Goal: Information Seeking & Learning: Learn about a topic

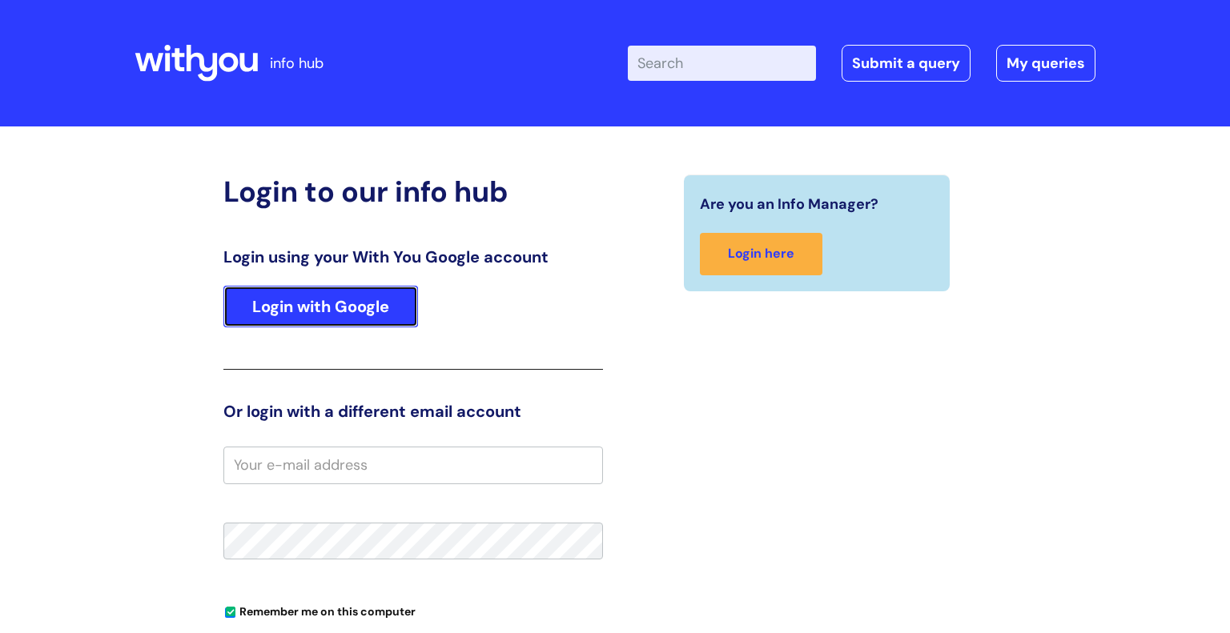
click at [344, 309] on link "Login with Google" at bounding box center [320, 307] width 195 height 42
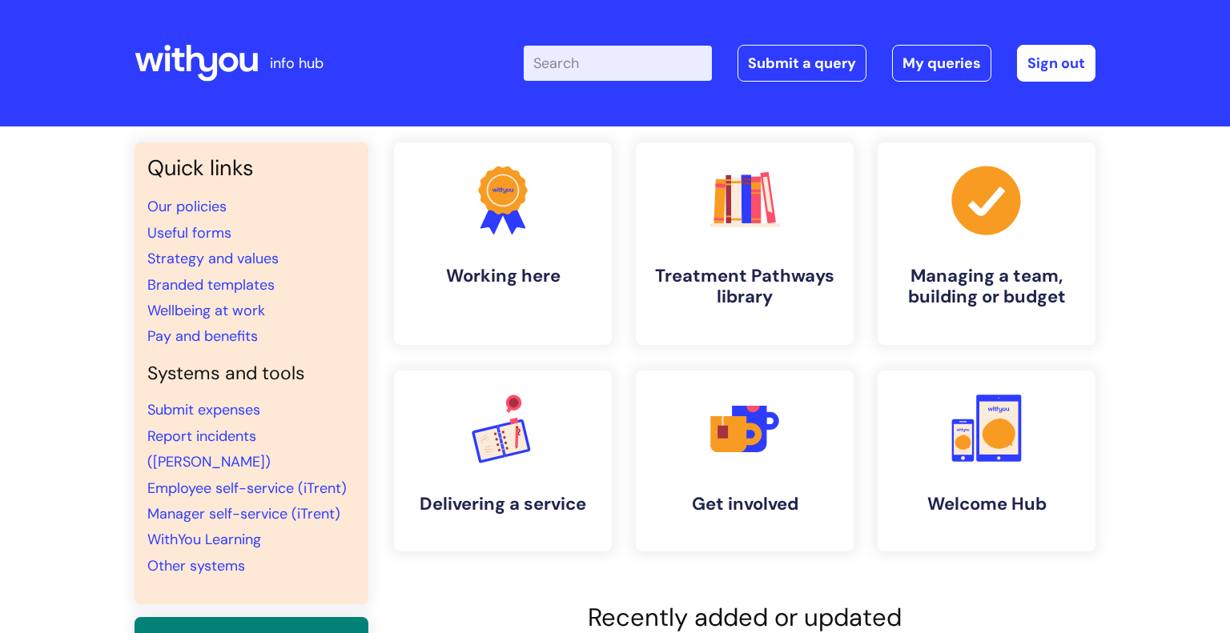
click at [622, 61] on input "Enter your search term here..." at bounding box center [618, 63] width 188 height 35
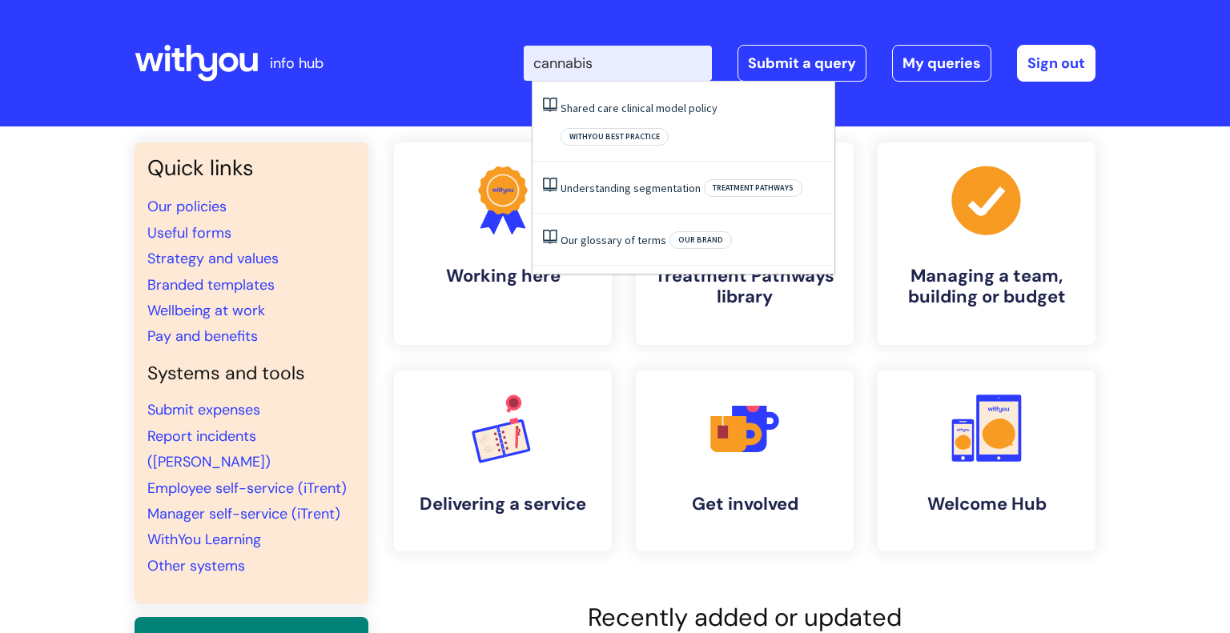
type input "cannabis"
click button "Search" at bounding box center [0, 0] width 0 height 0
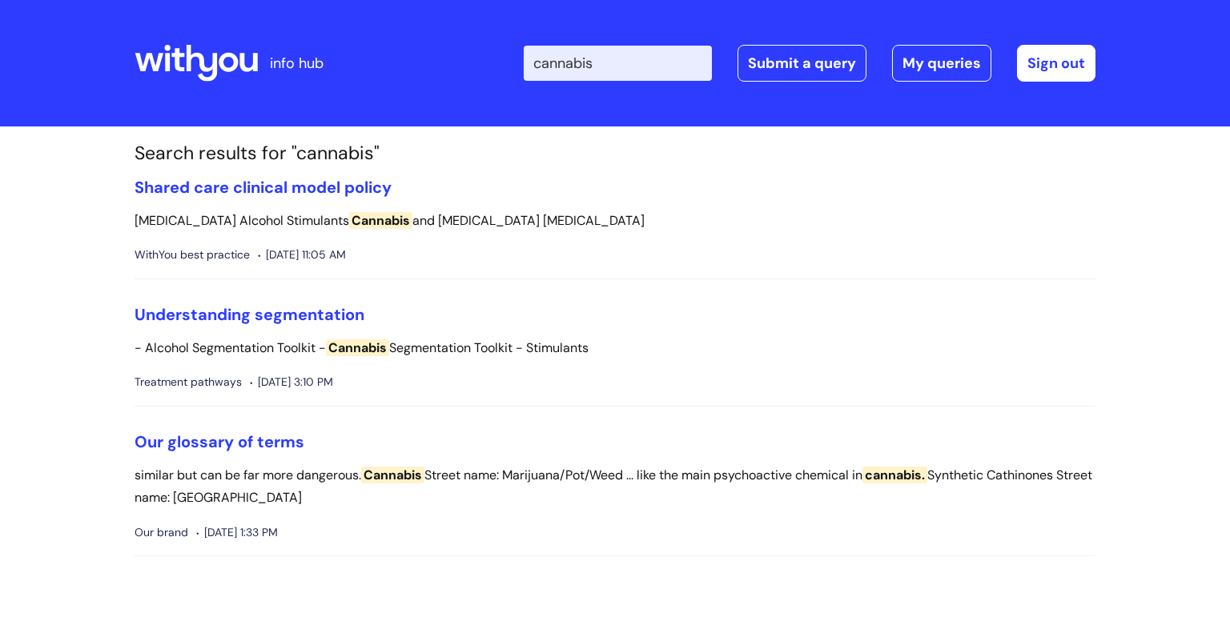
click at [653, 70] on input "cannabis" at bounding box center [618, 63] width 188 height 35
type input "c"
click at [189, 76] on icon at bounding box center [196, 63] width 123 height 38
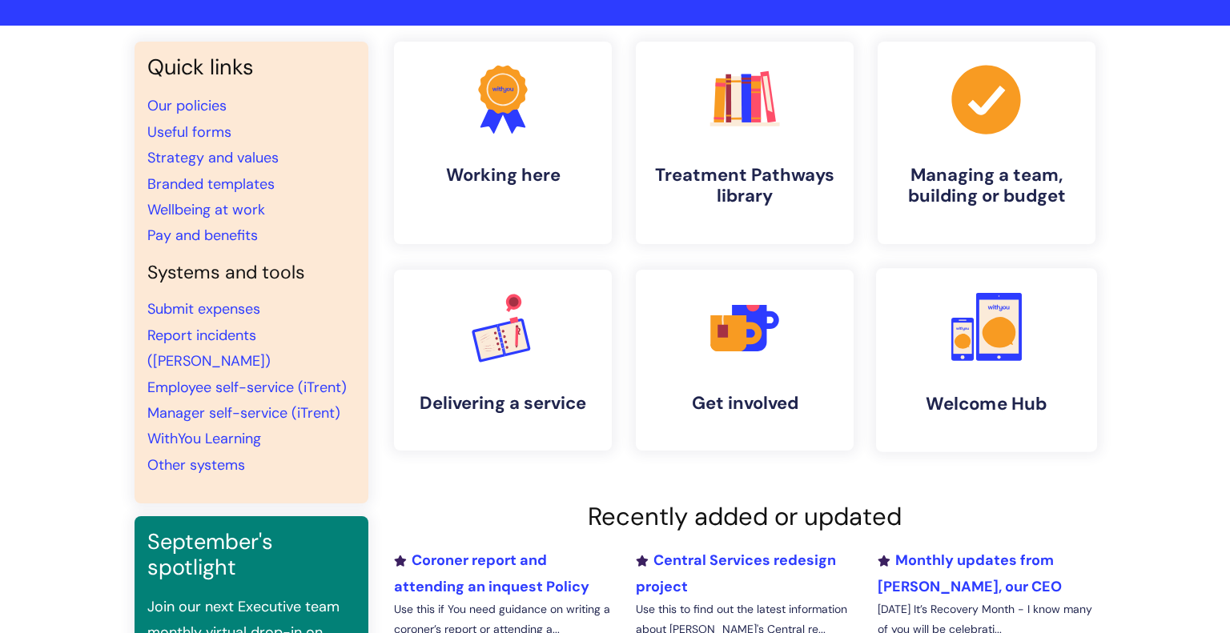
scroll to position [100, 0]
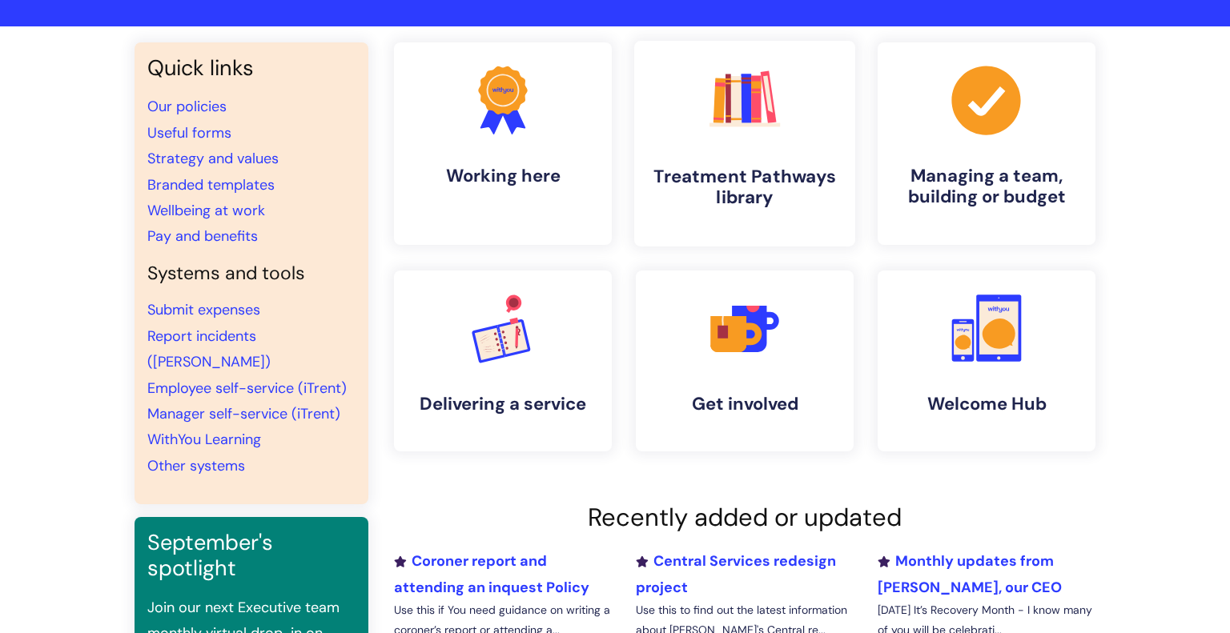
click at [707, 121] on icon ".cls-1{fill:#f89b22;}.cls-1,.cls-2,.cls-3,.cls-4,.cls-5,.cls-6,.cls-7{stroke-wi…" at bounding box center [744, 99] width 79 height 79
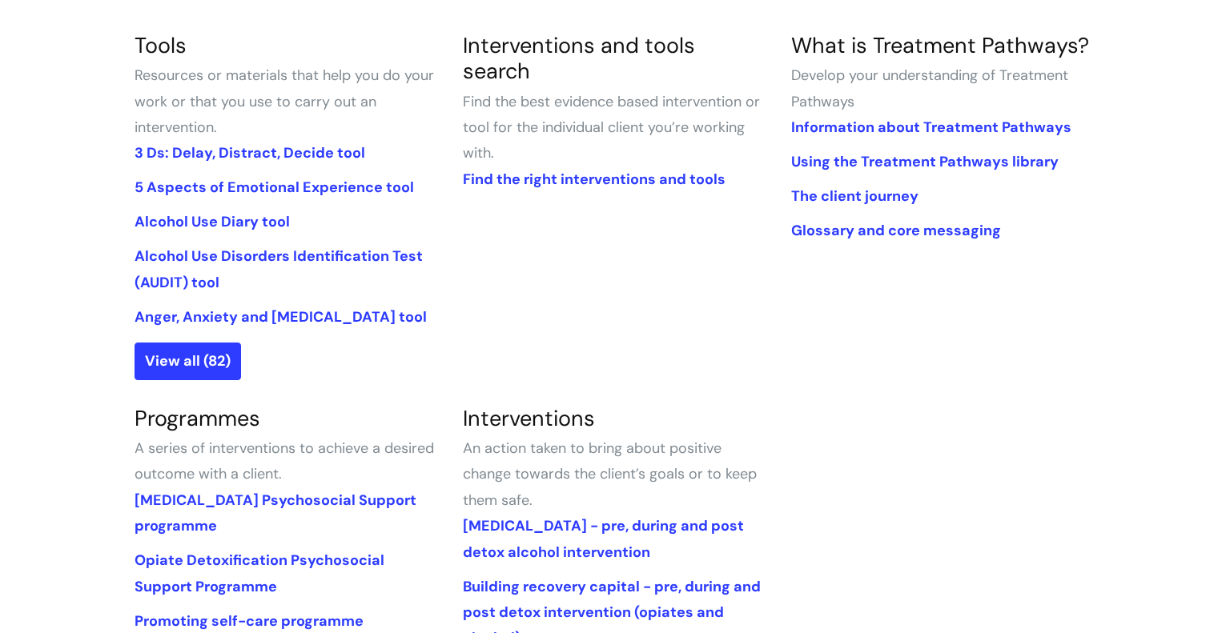
scroll to position [391, 0]
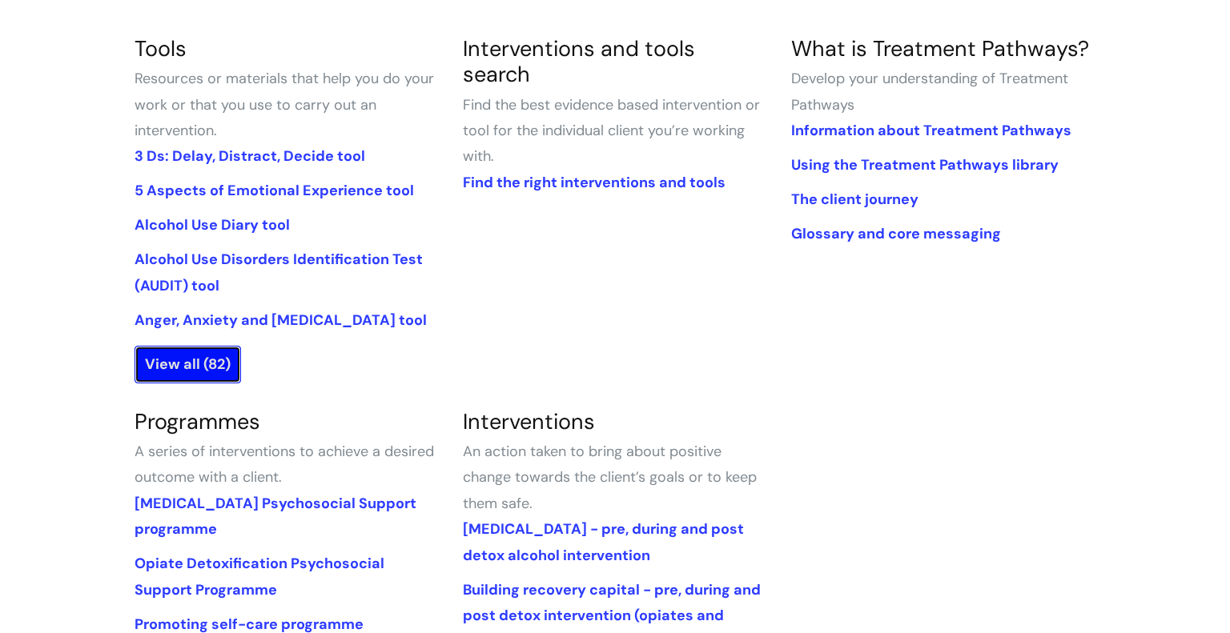
click at [197, 361] on link "View all (82)" at bounding box center [188, 364] width 107 height 37
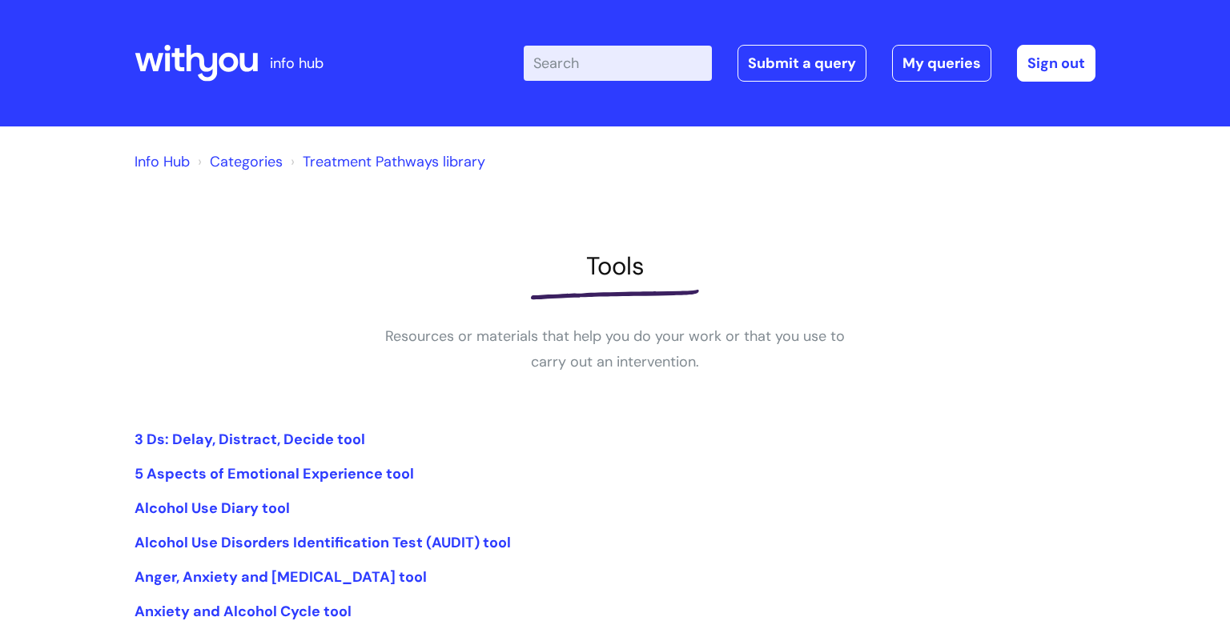
click at [641, 76] on input "Enter your search term here..." at bounding box center [618, 63] width 188 height 35
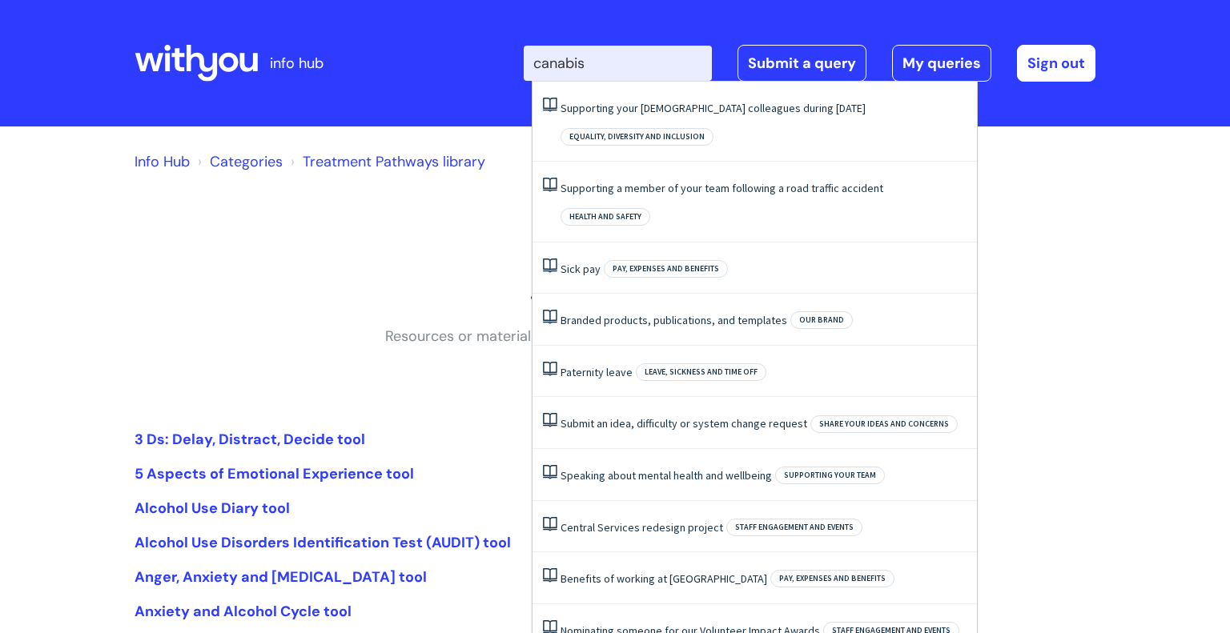
type input "canabis"
click button "Search" at bounding box center [0, 0] width 0 height 0
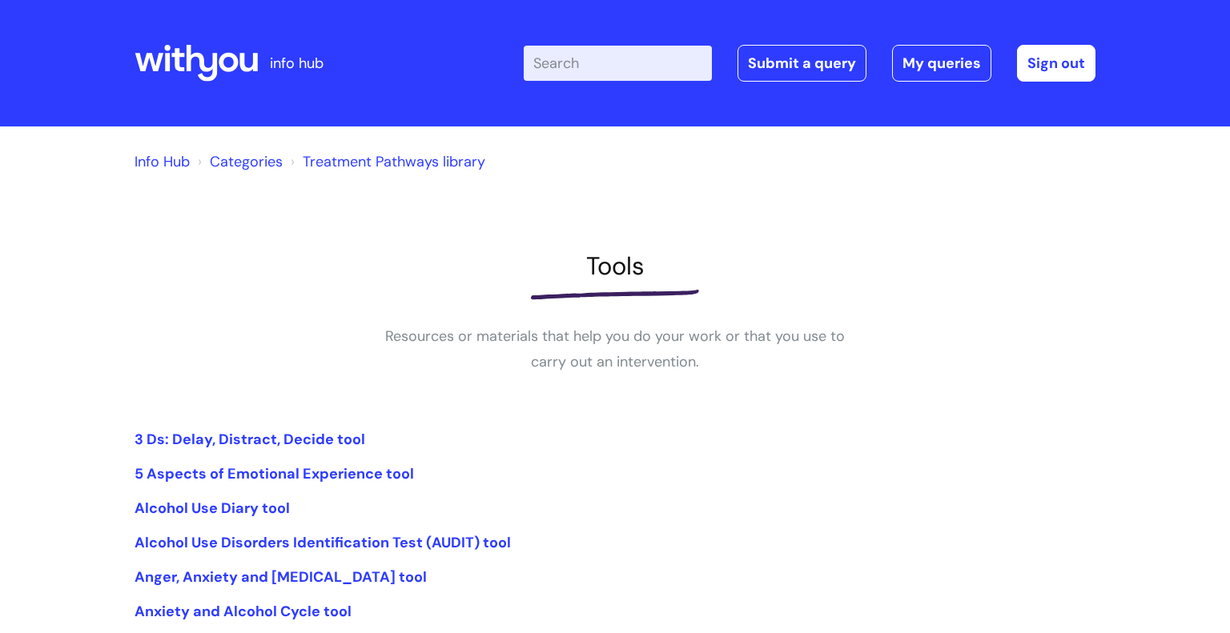
click at [603, 77] on input "Enter your search term here..." at bounding box center [618, 63] width 188 height 35
type input "harm"
click button "Search" at bounding box center [0, 0] width 0 height 0
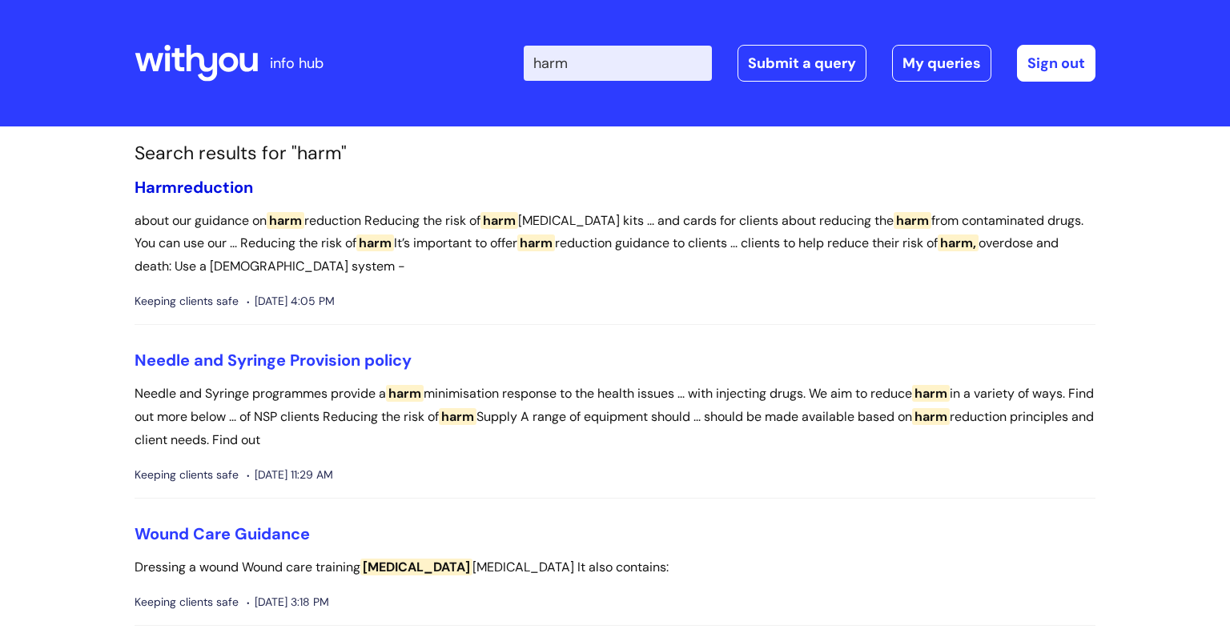
click at [202, 185] on link "[MEDICAL_DATA]" at bounding box center [194, 187] width 119 height 21
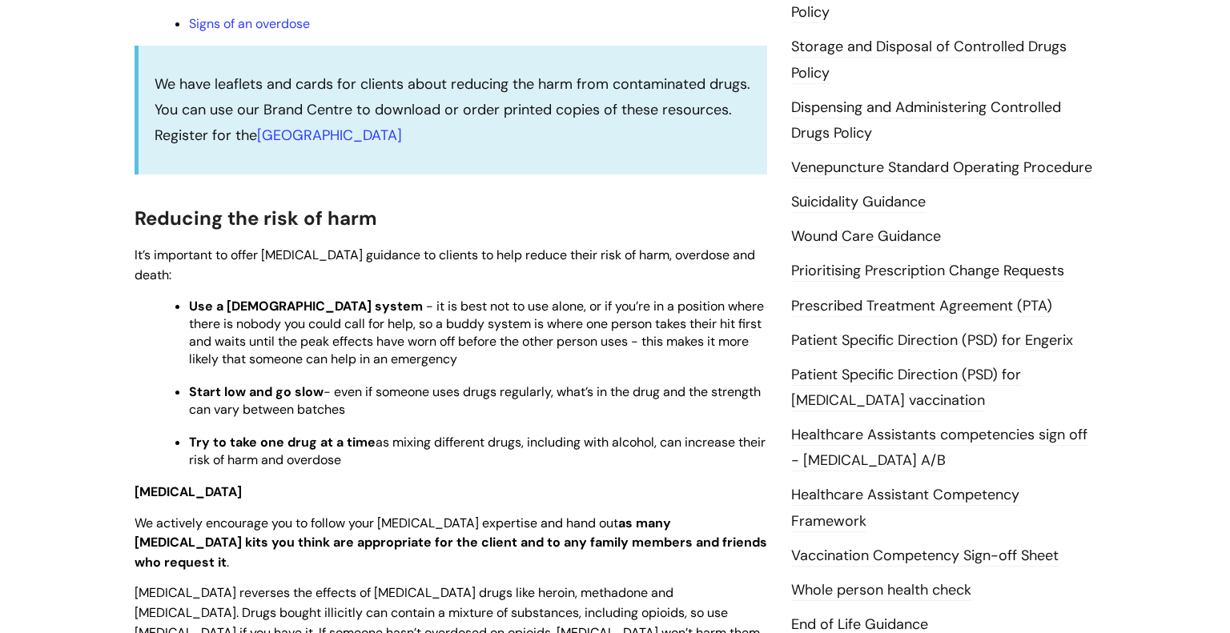
scroll to position [513, 0]
